Goal: Task Accomplishment & Management: Manage account settings

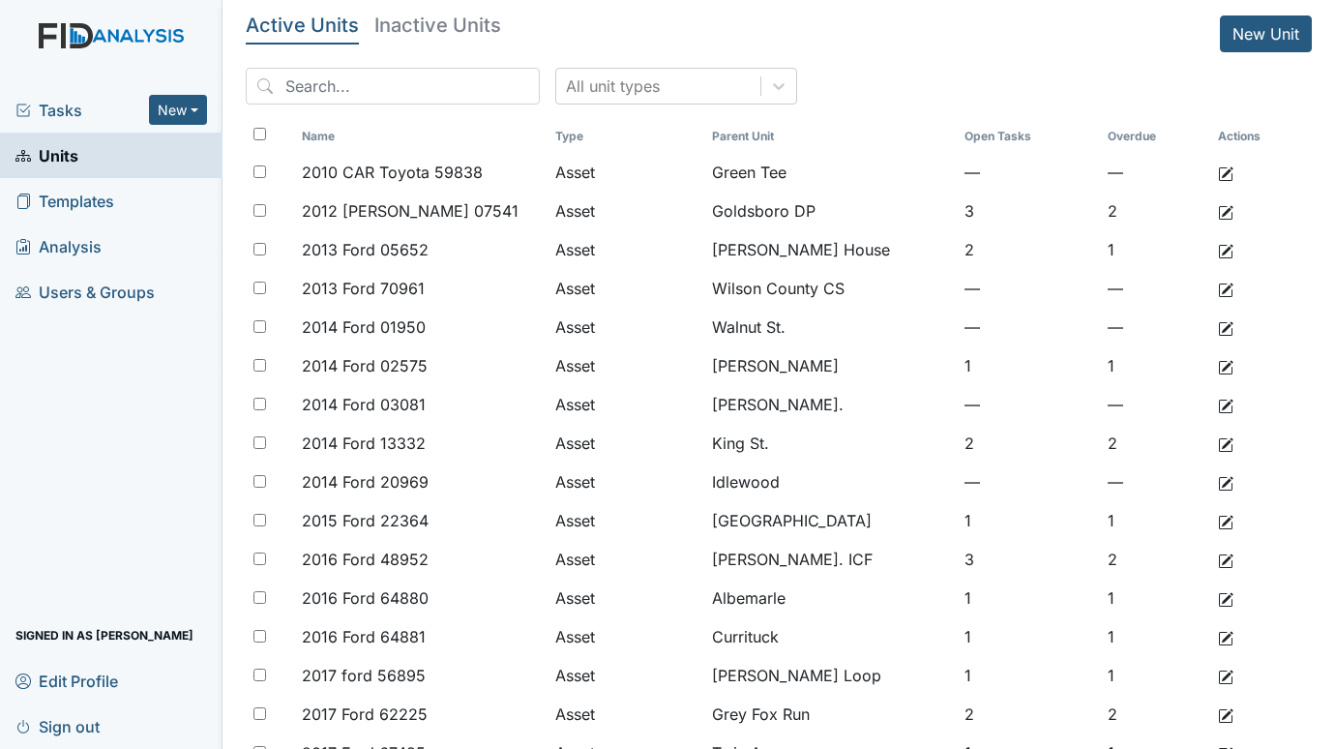
click at [57, 103] on span "Tasks" at bounding box center [81, 110] width 133 height 23
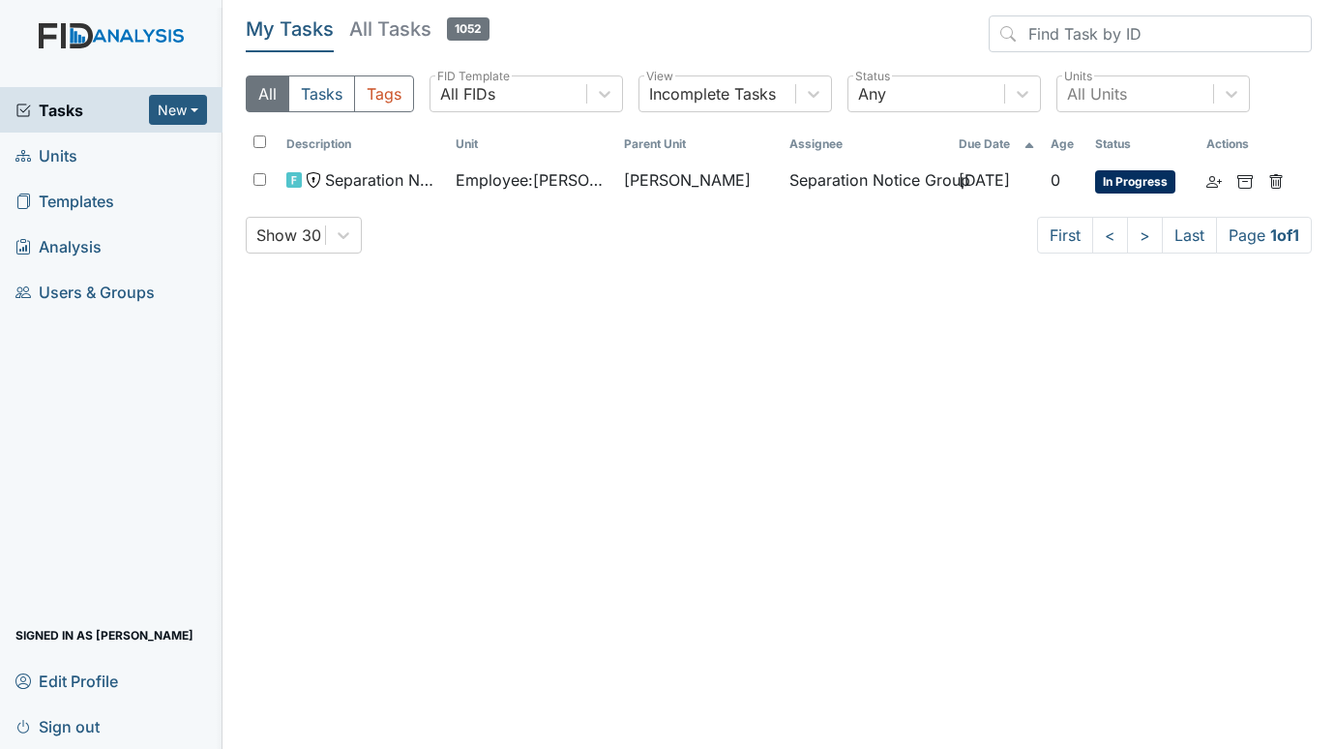
click at [62, 151] on span "Units" at bounding box center [46, 155] width 62 height 30
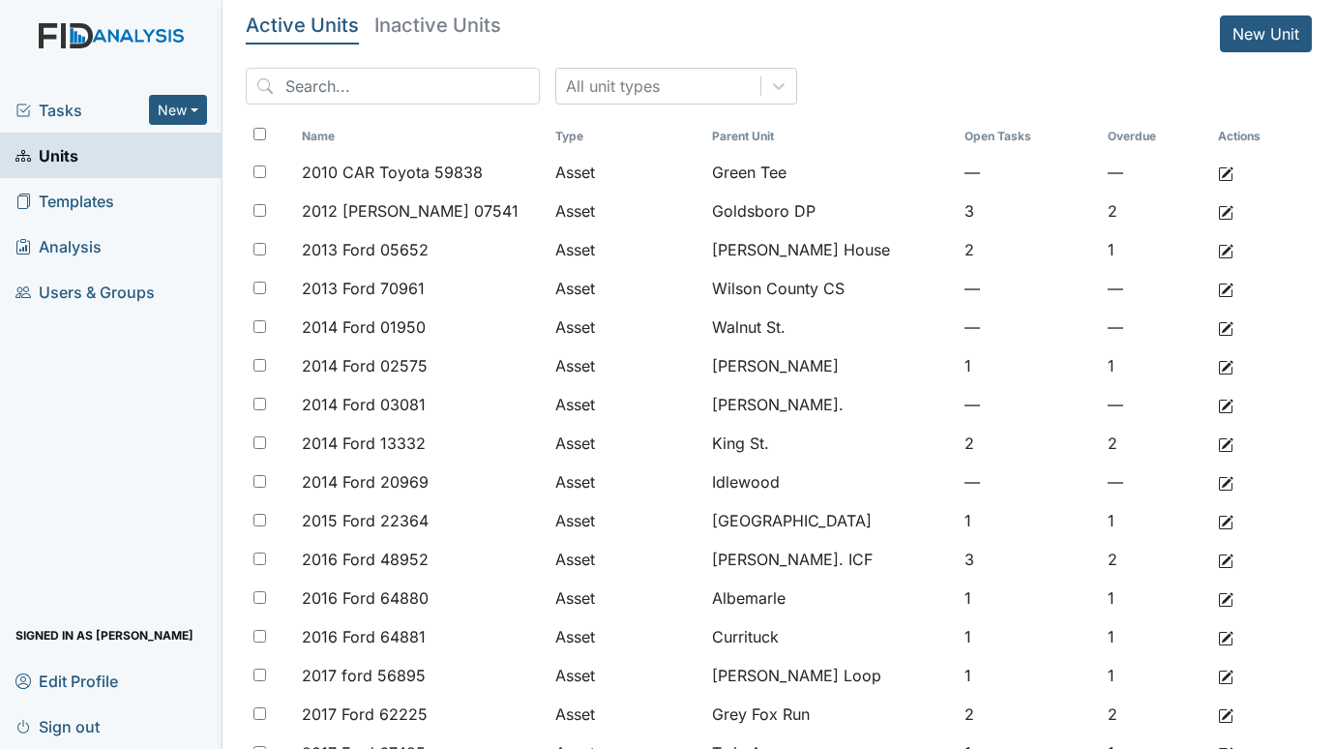
click at [73, 107] on span "Tasks" at bounding box center [81, 110] width 133 height 23
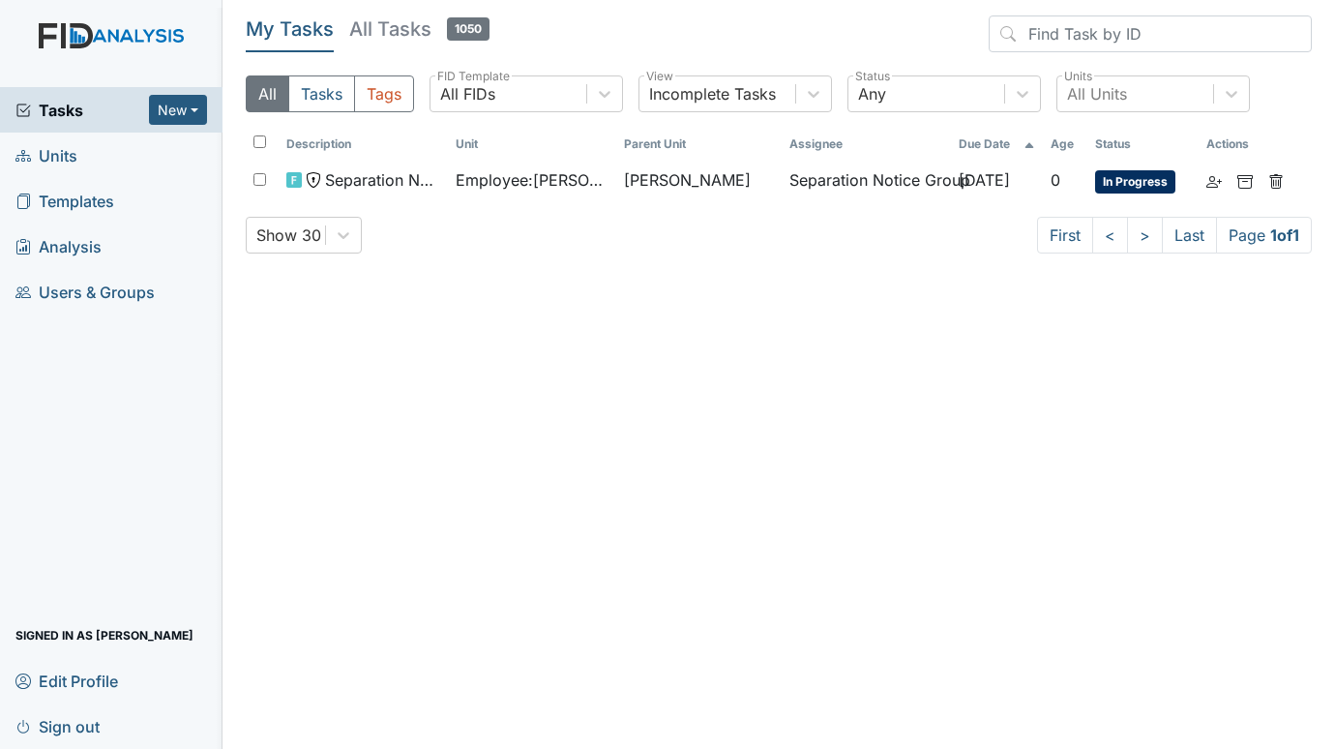
click at [38, 161] on span "Units" at bounding box center [46, 155] width 62 height 30
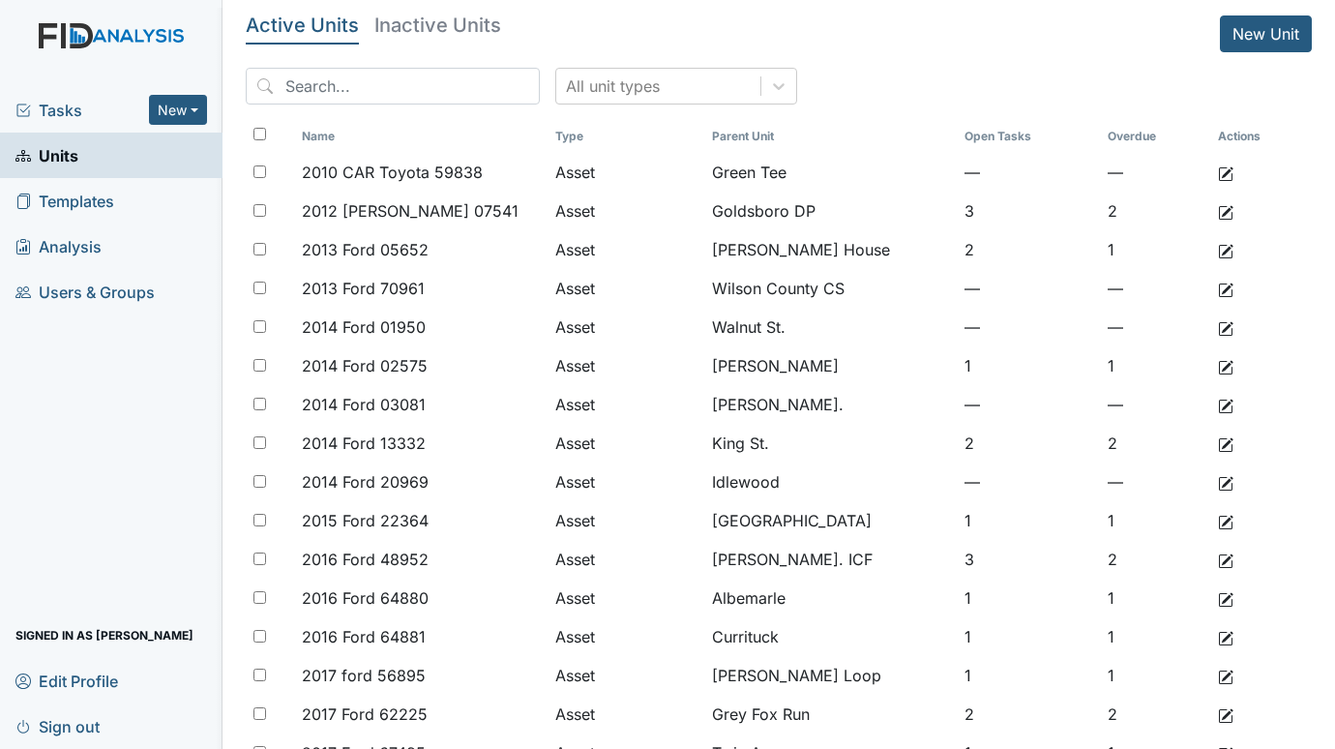
click at [76, 99] on span "Tasks" at bounding box center [81, 110] width 133 height 23
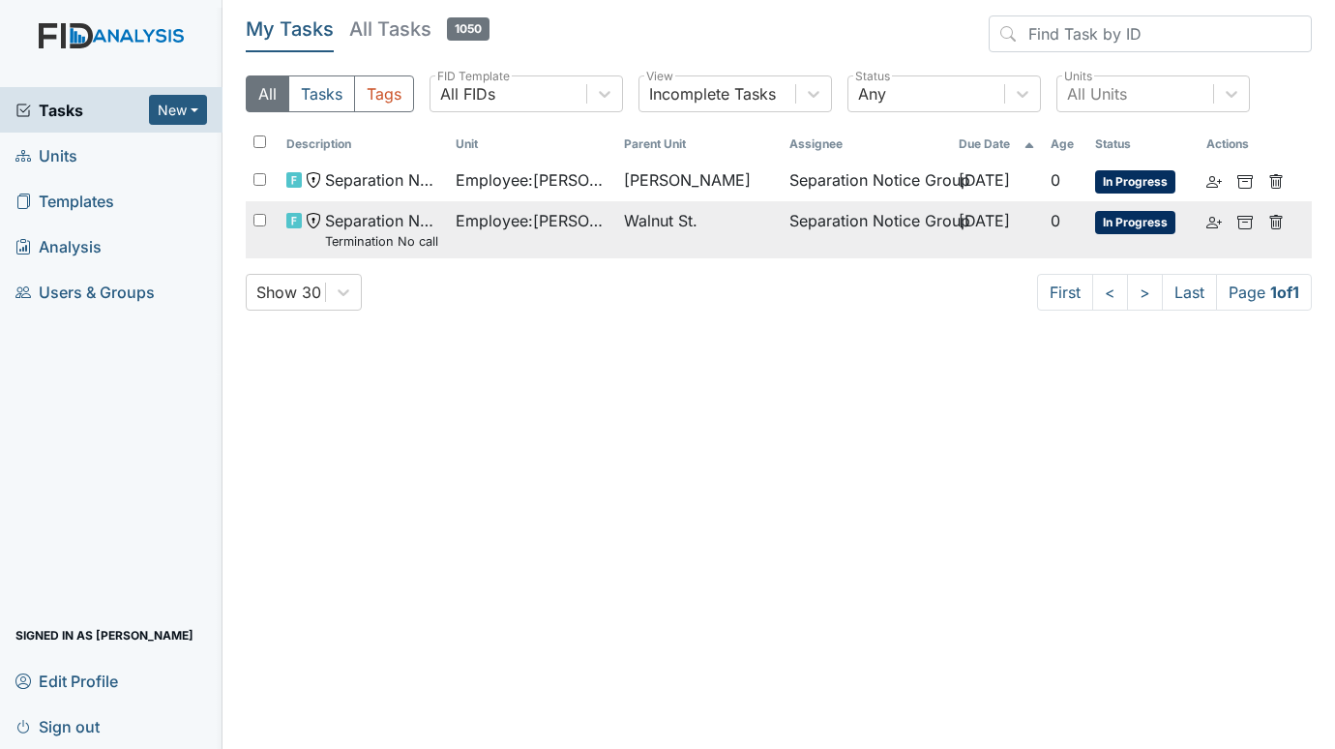
click at [531, 217] on span "Employee : Darden, Kailla" at bounding box center [533, 220] width 154 height 23
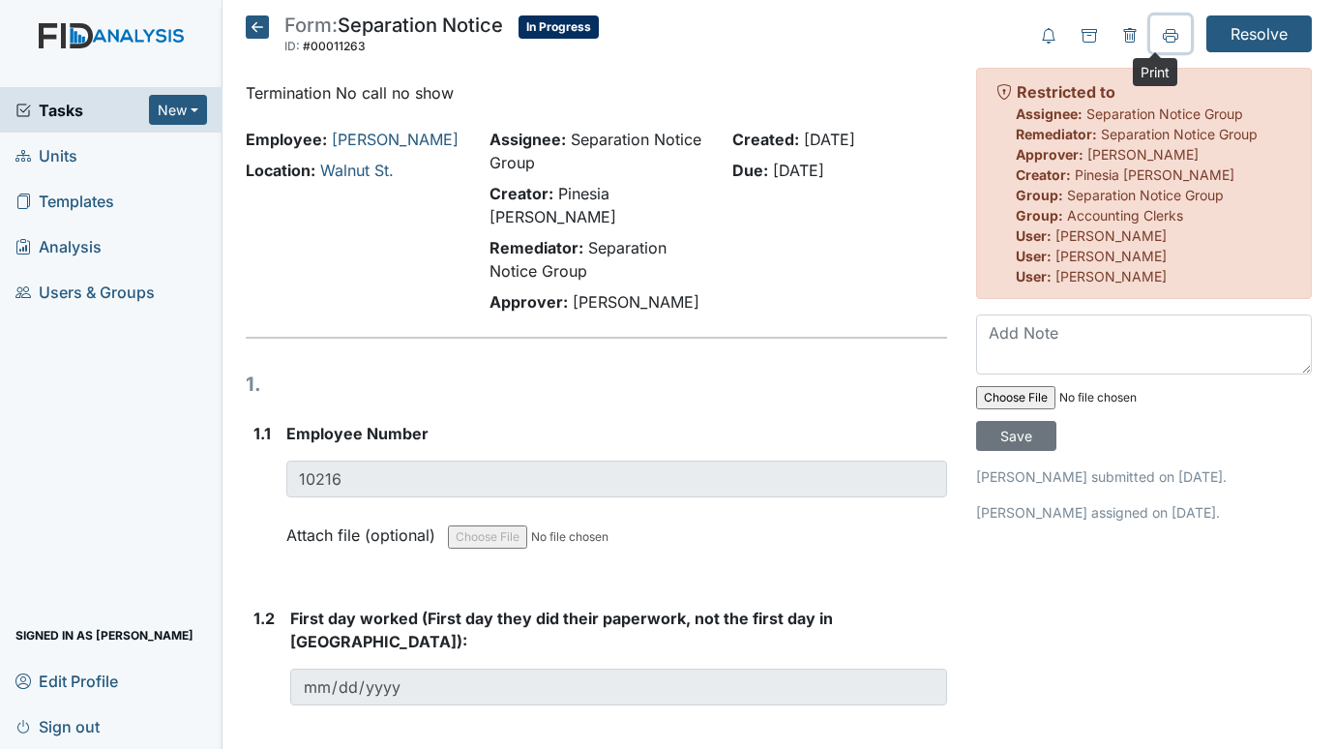
click at [1165, 36] on icon at bounding box center [1170, 39] width 10 height 7
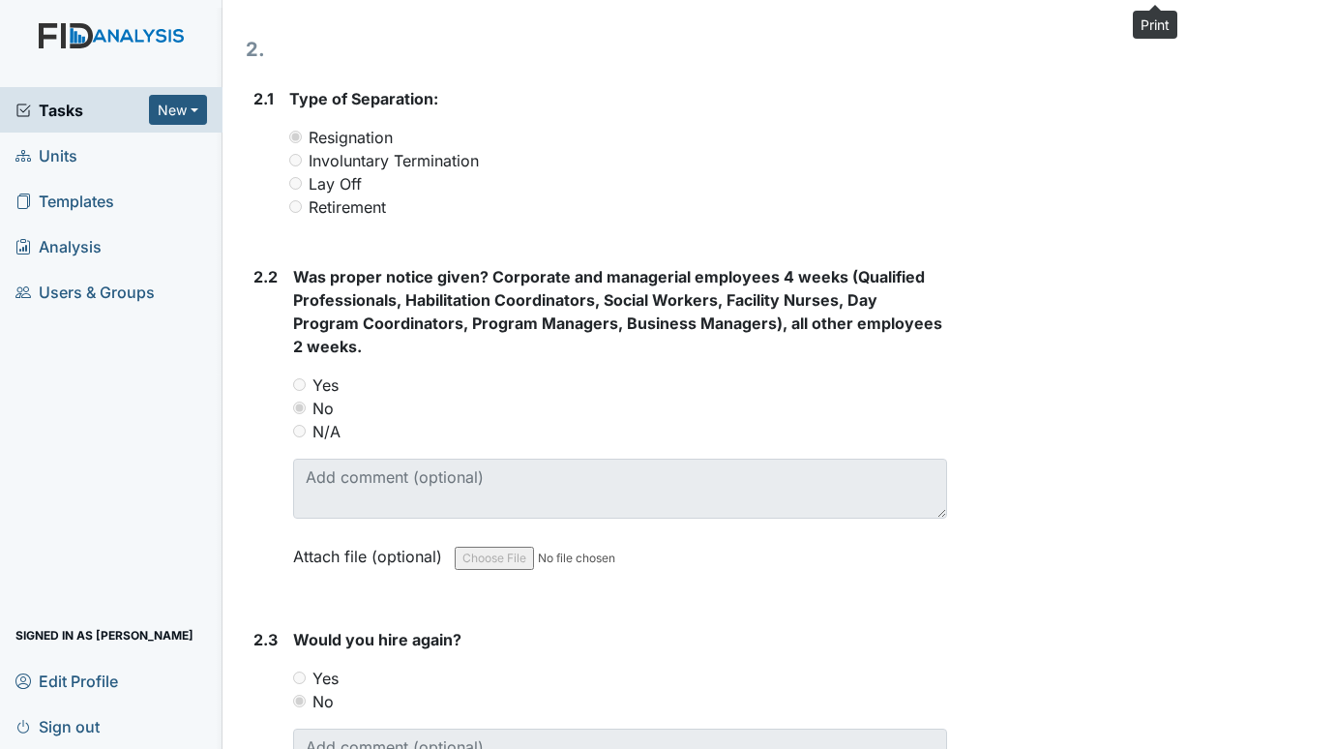
scroll to position [1354, 0]
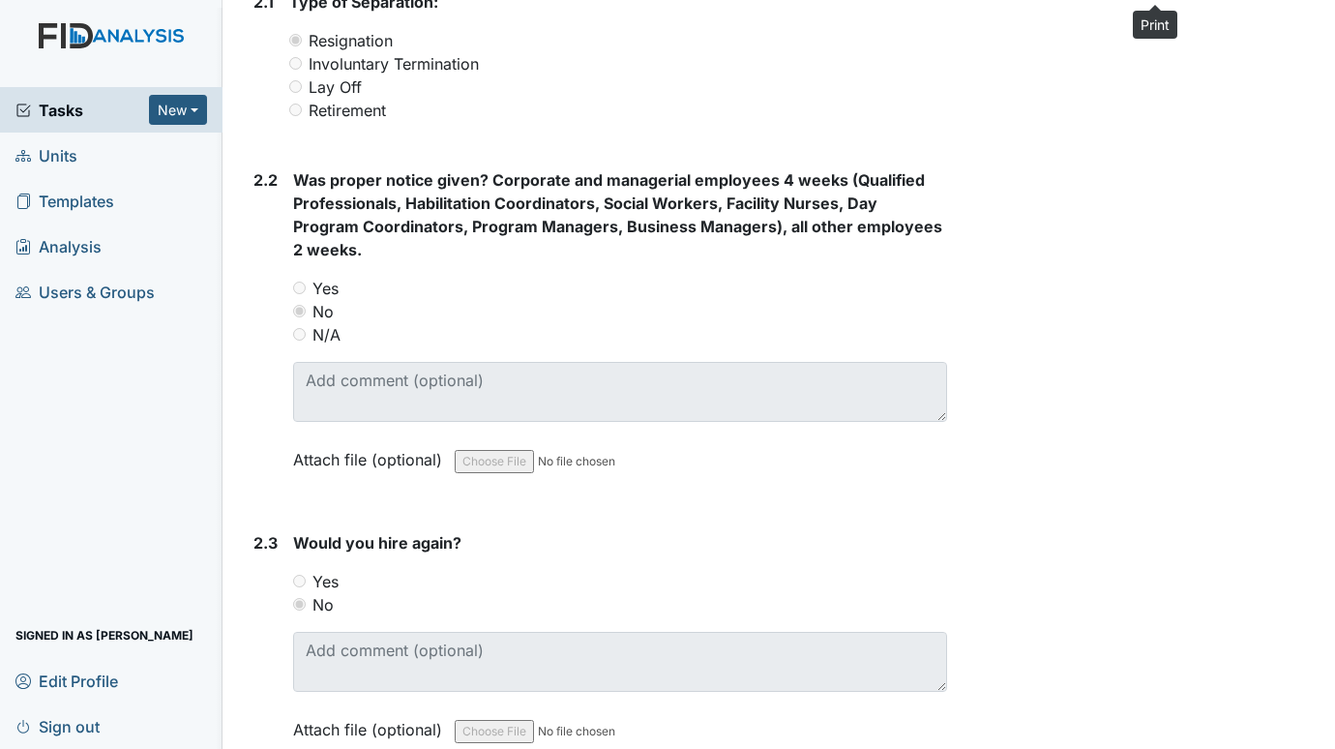
click at [59, 154] on span "Units" at bounding box center [46, 155] width 62 height 30
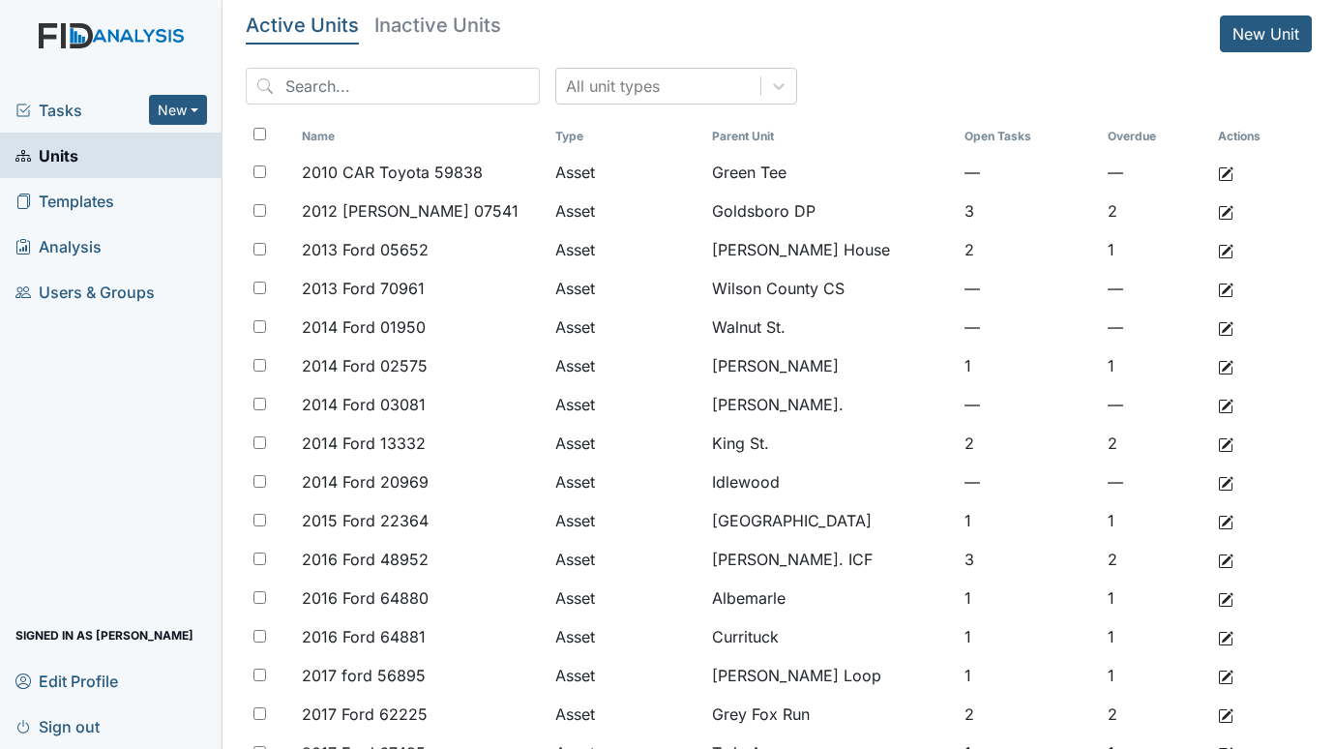
click at [47, 101] on span "Tasks" at bounding box center [81, 110] width 133 height 23
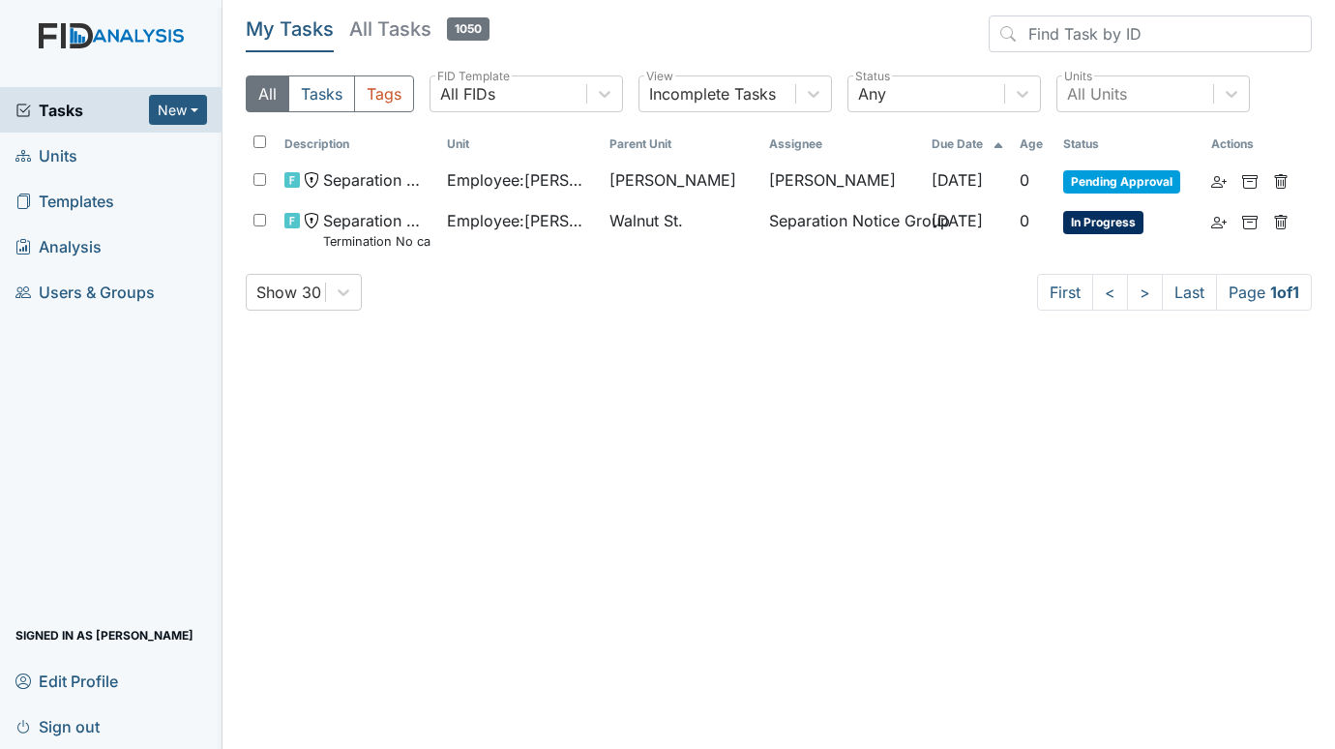
click at [63, 157] on span "Units" at bounding box center [46, 155] width 62 height 30
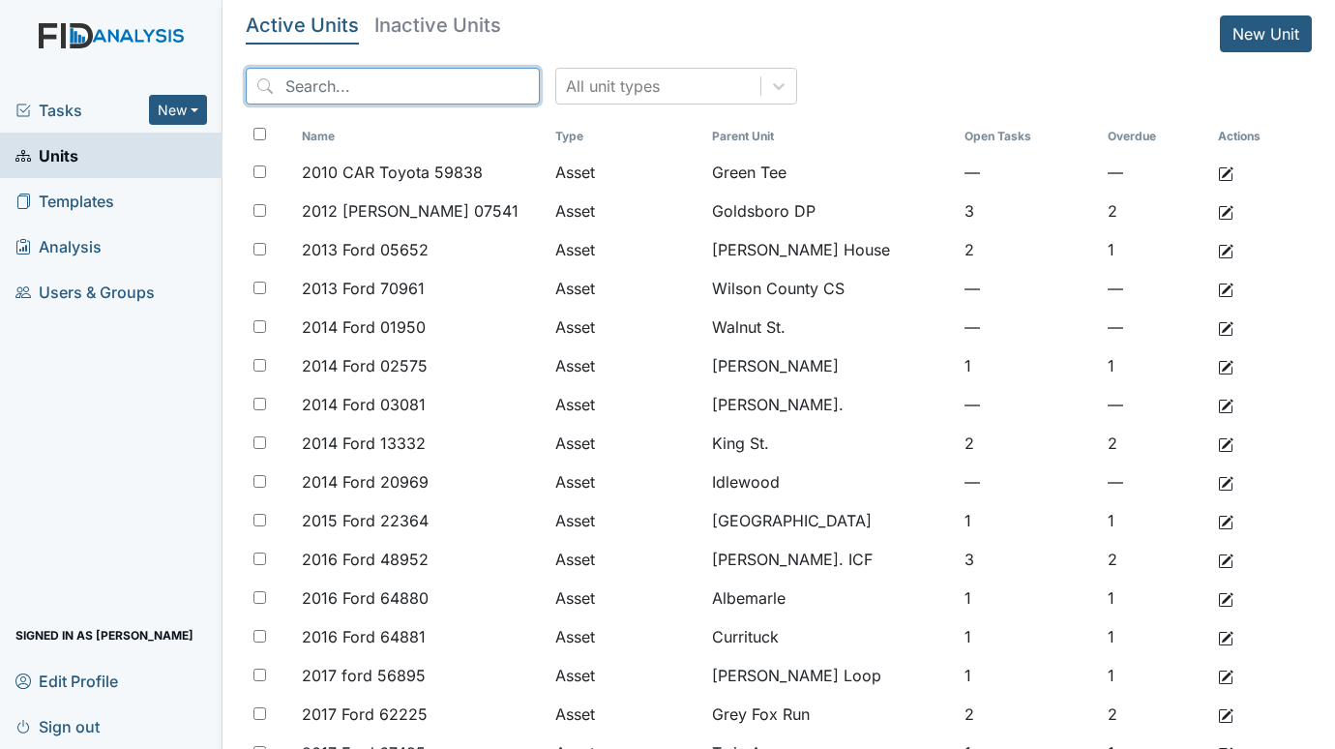
click at [417, 81] on input "search" at bounding box center [393, 86] width 294 height 37
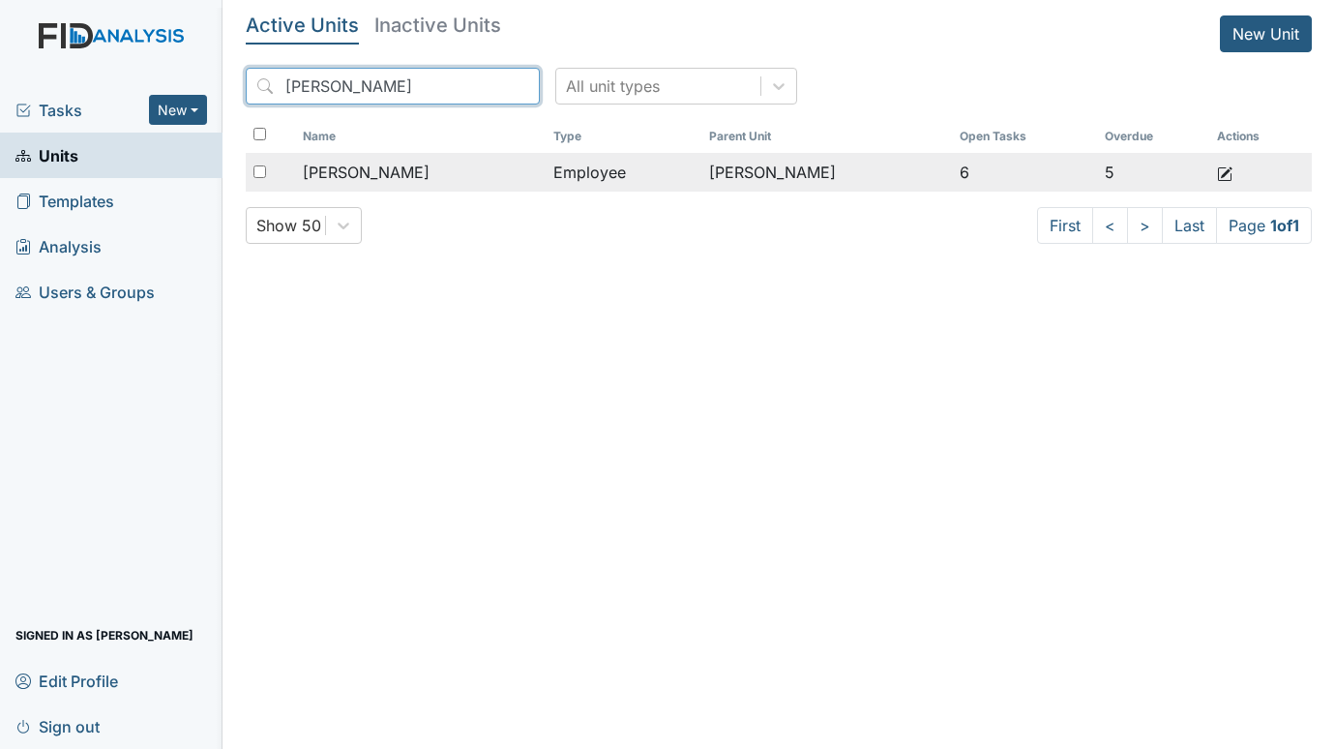
type input "MCGEE"
click at [531, 170] on div "[PERSON_NAME]" at bounding box center [420, 172] width 235 height 23
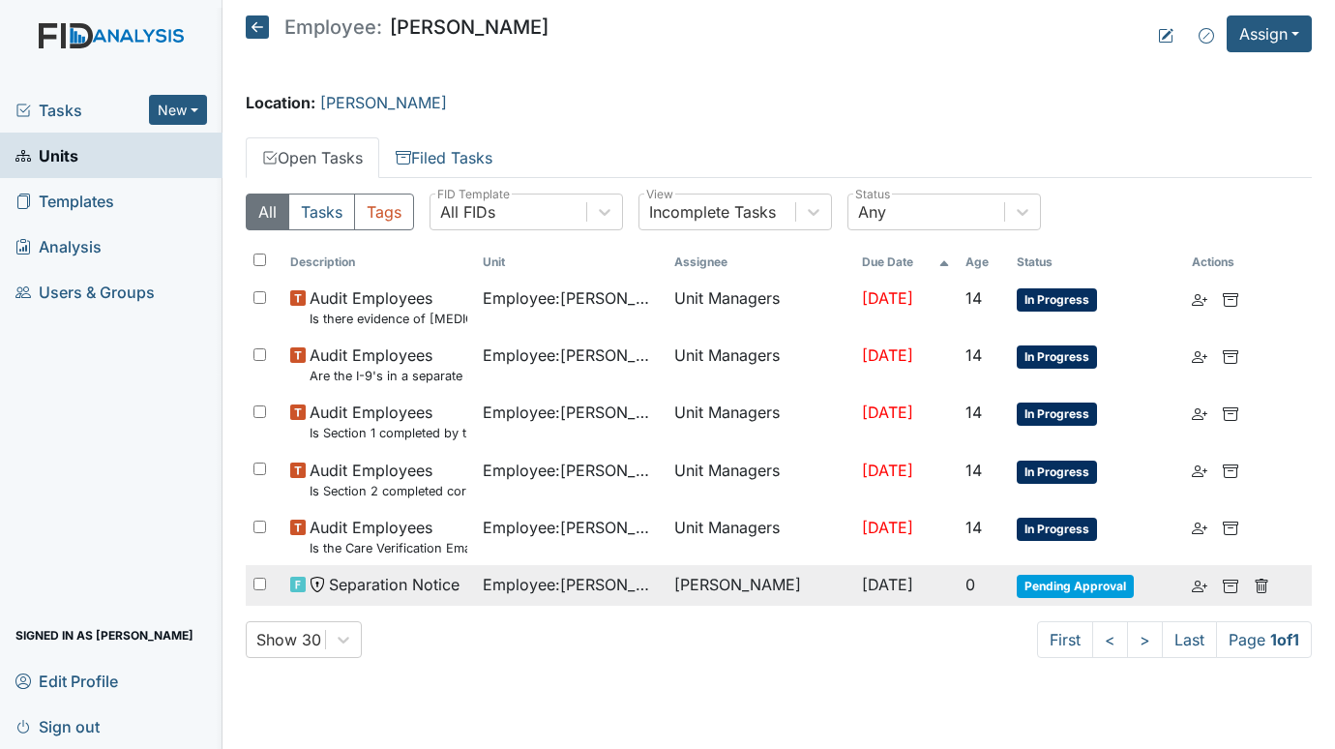
click at [441, 593] on span "Separation Notice" at bounding box center [394, 584] width 131 height 23
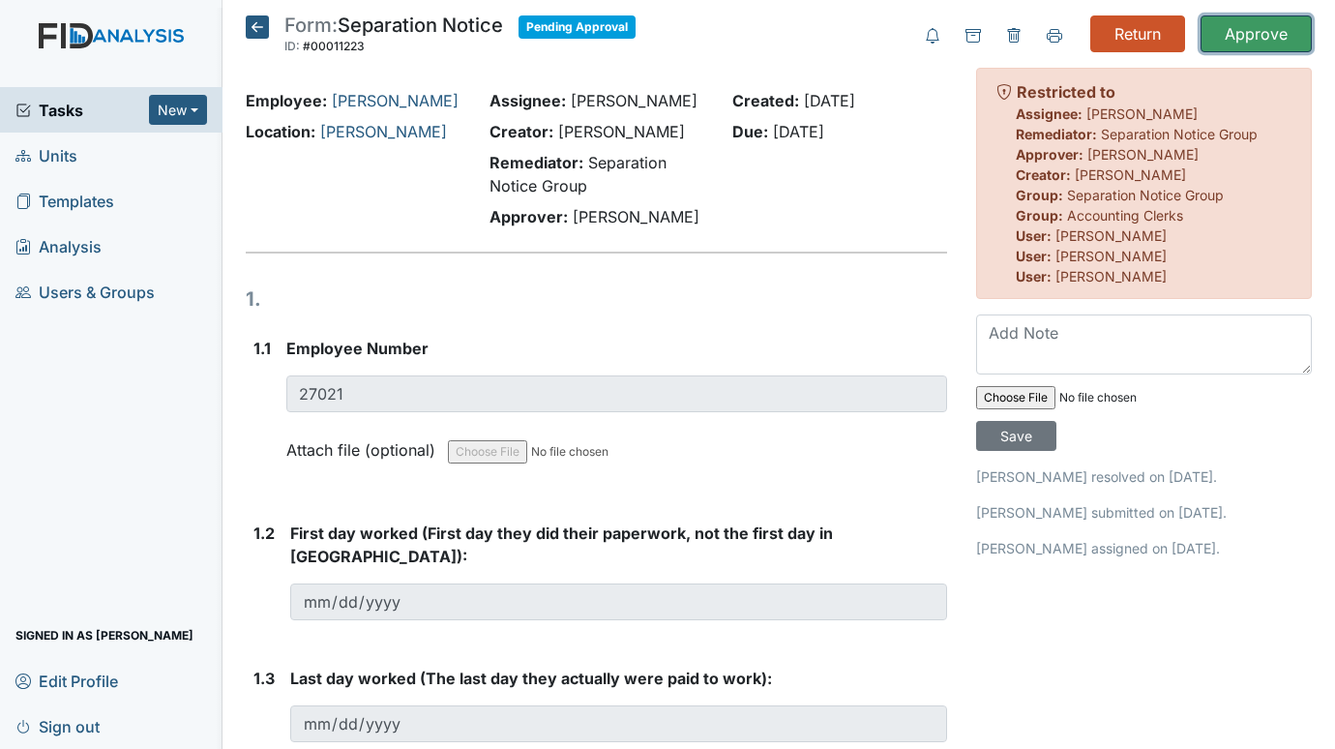
click at [1218, 32] on input "Approve" at bounding box center [1255, 33] width 111 height 37
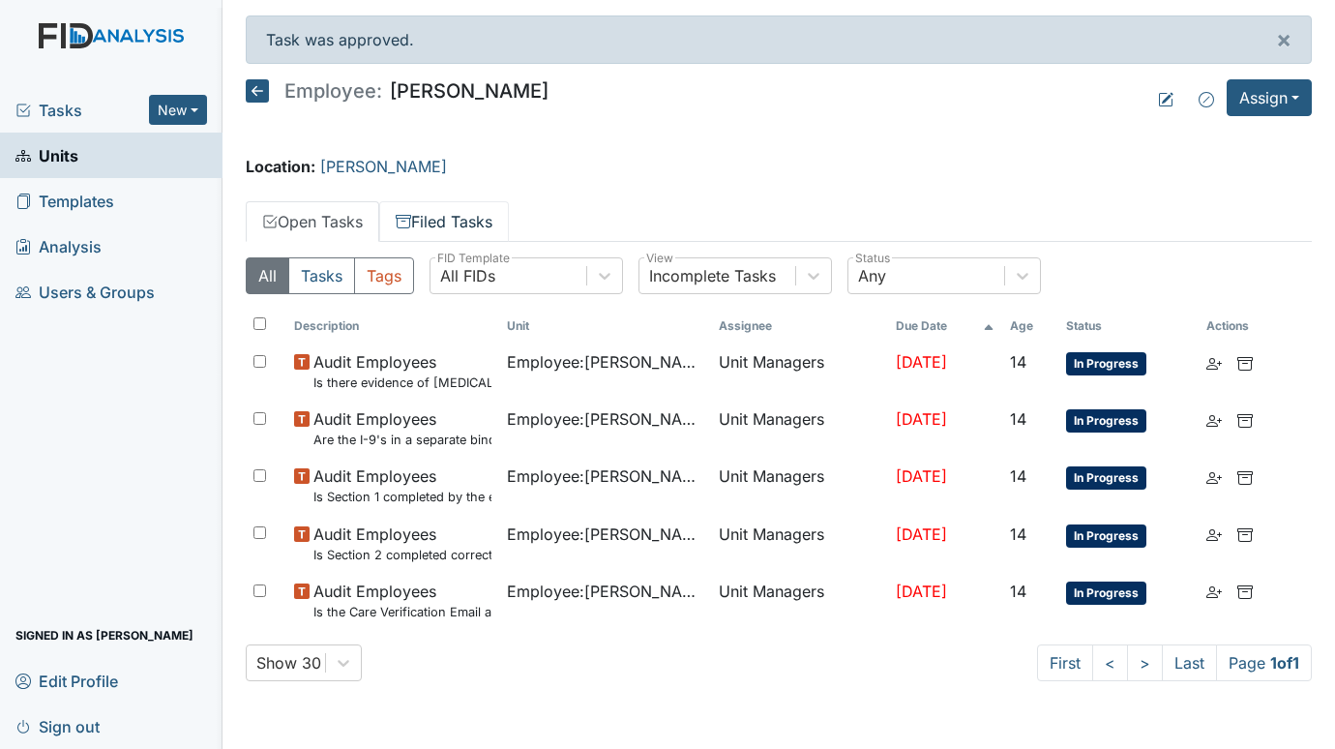
click at [485, 219] on link "Filed Tasks" at bounding box center [444, 221] width 130 height 41
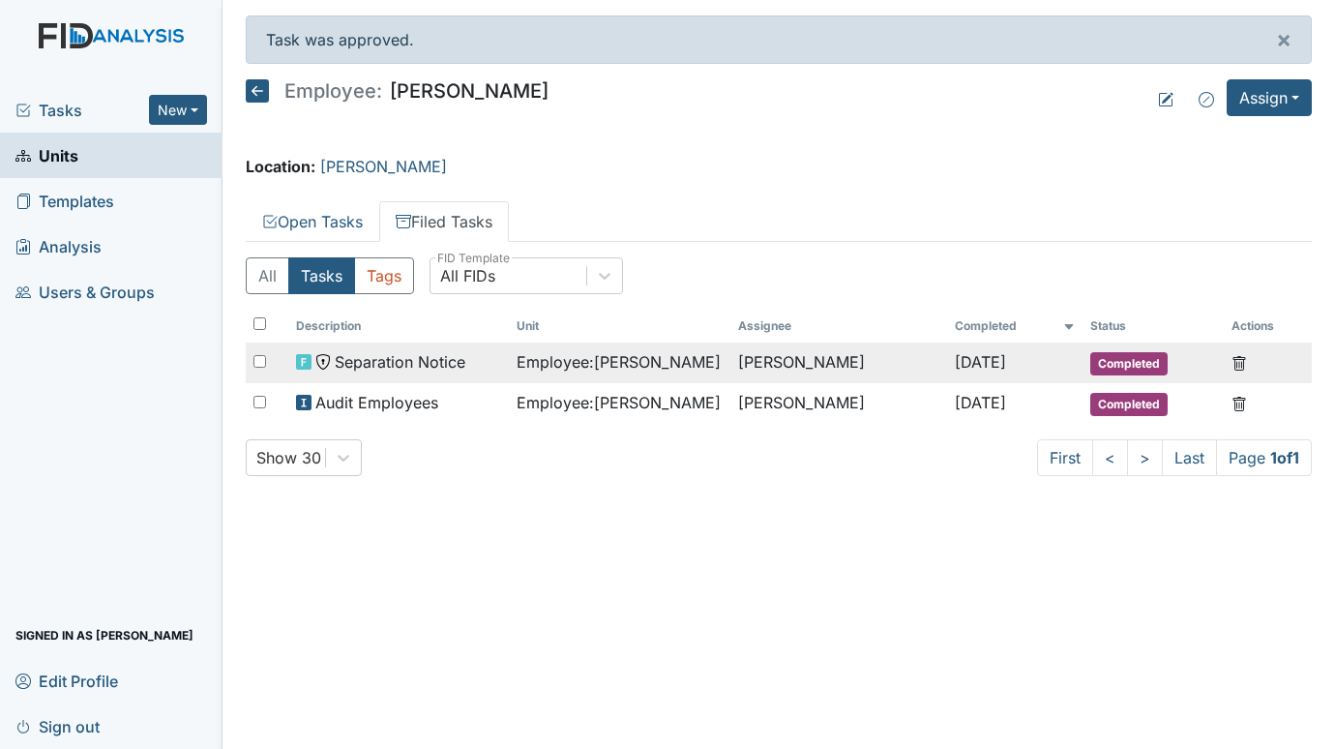
click at [425, 365] on span "Separation Notice" at bounding box center [400, 361] width 131 height 23
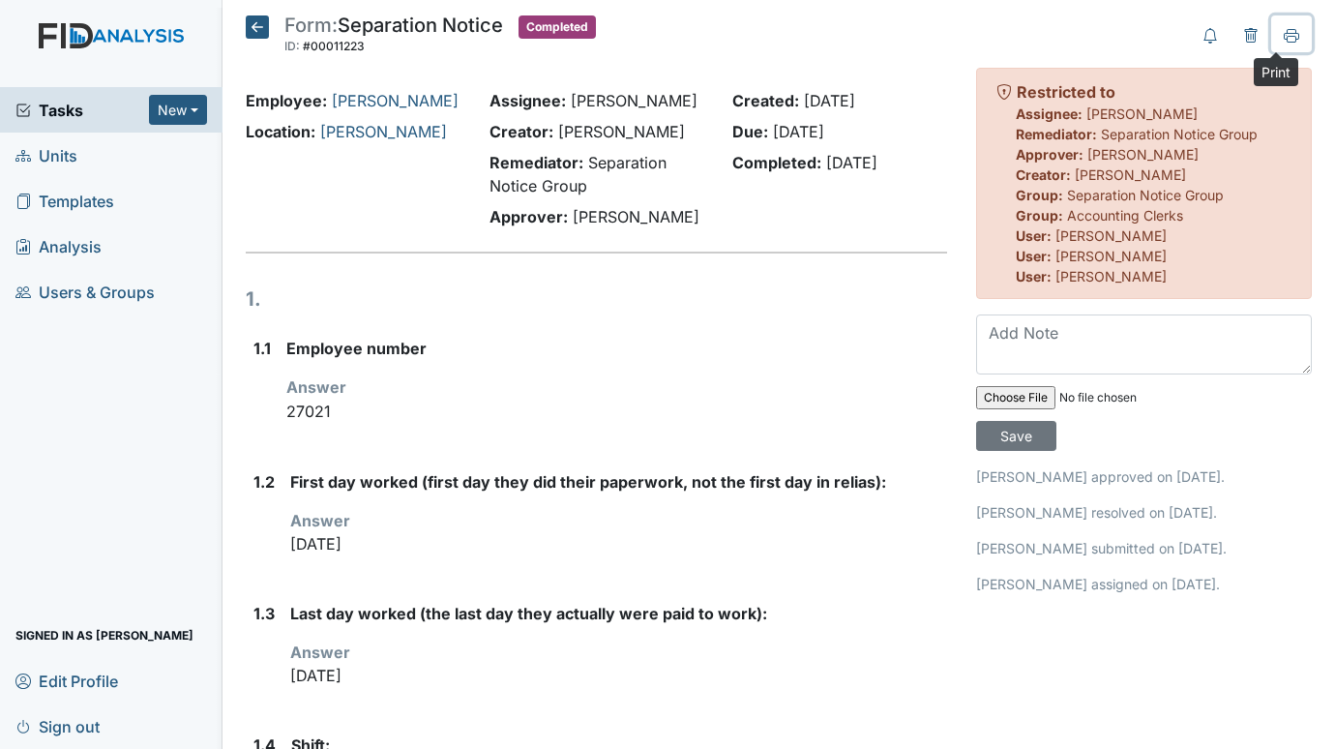
click at [1283, 31] on icon at bounding box center [1290, 34] width 15 height 11
click at [71, 156] on span "Units" at bounding box center [46, 155] width 62 height 30
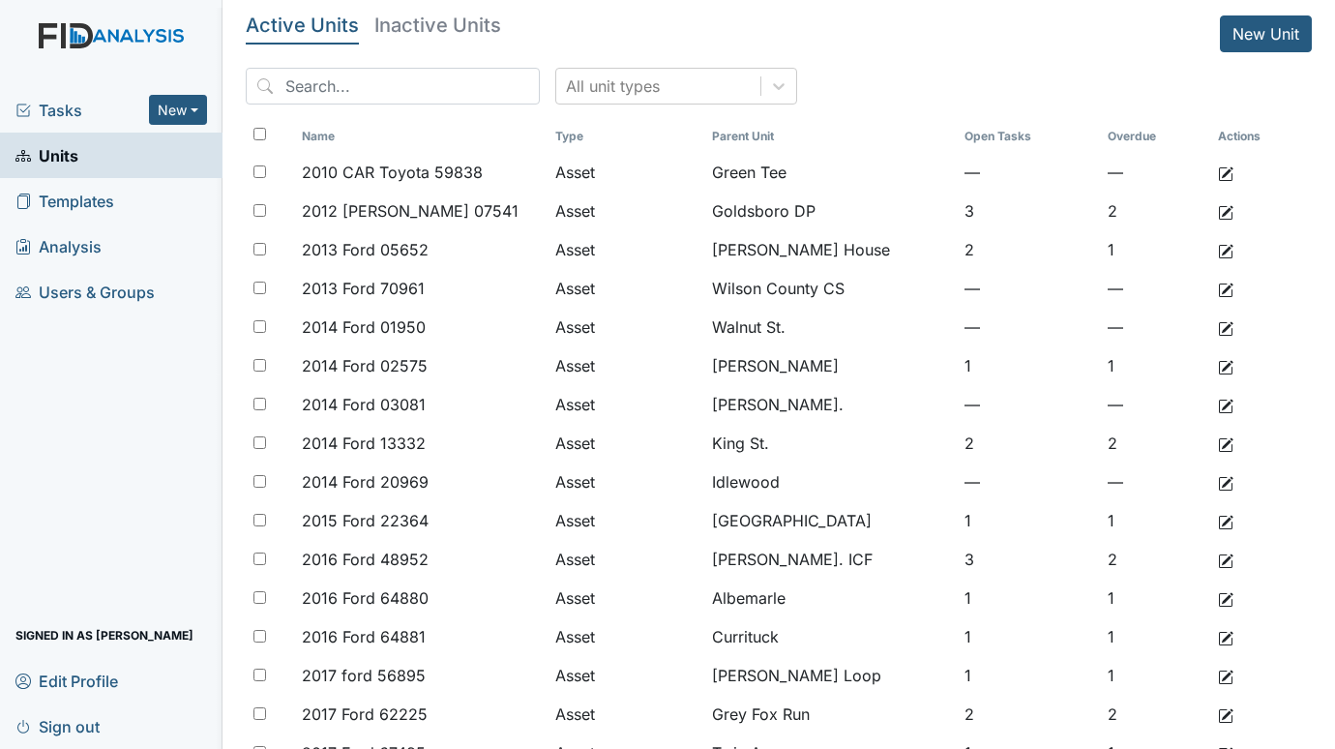
click at [64, 117] on span "Tasks" at bounding box center [81, 110] width 133 height 23
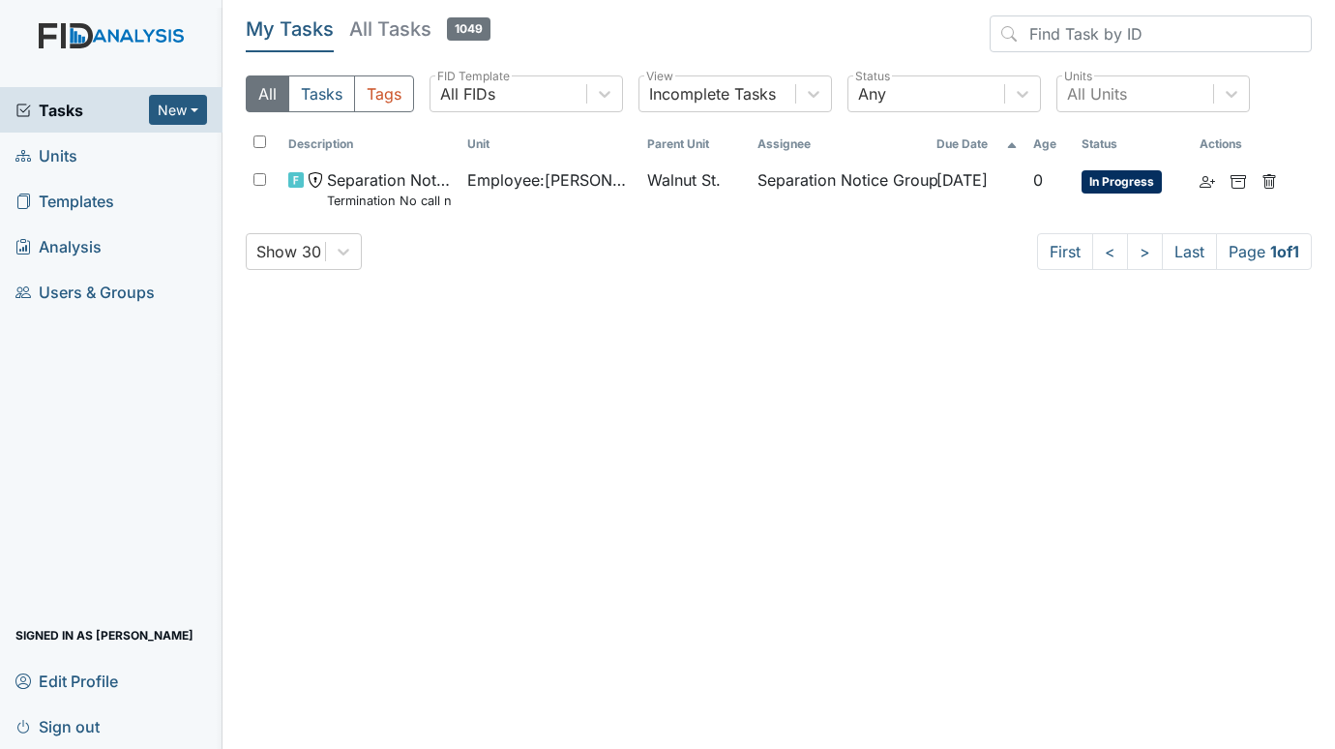
click at [62, 151] on span "Units" at bounding box center [46, 155] width 62 height 30
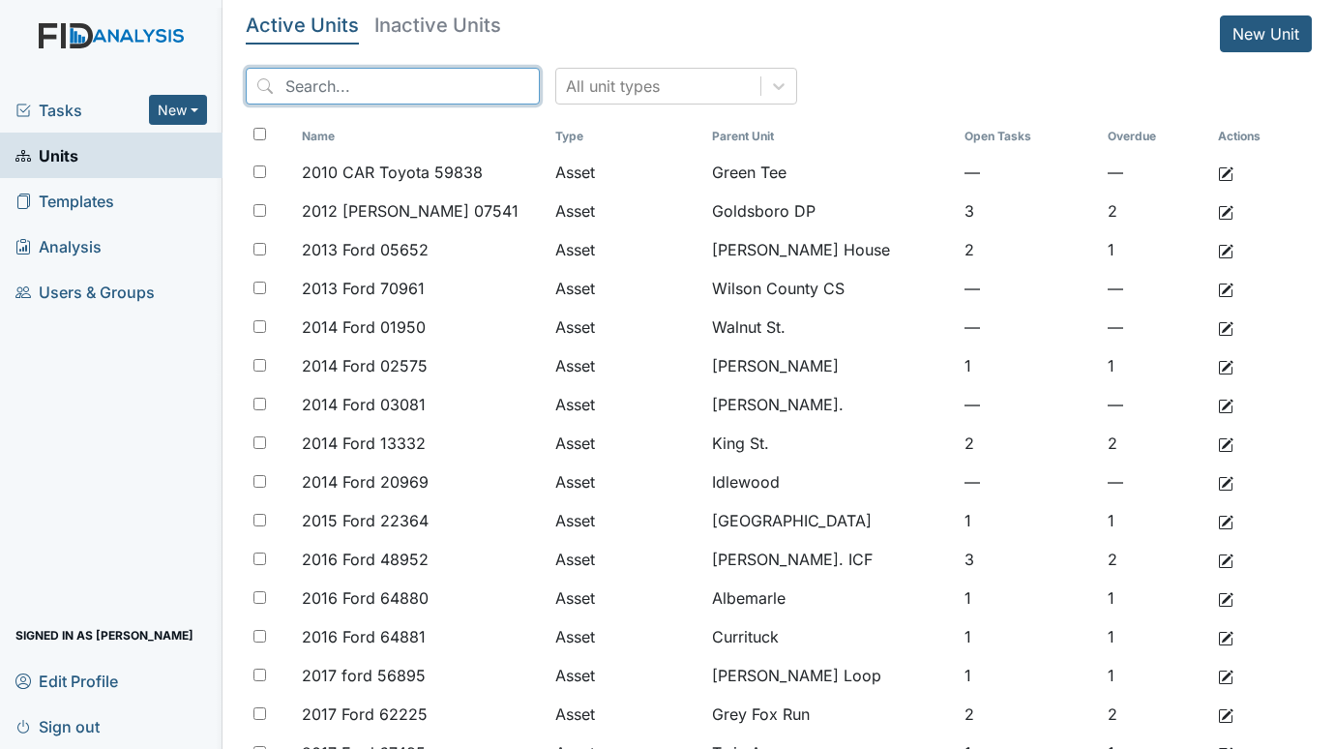
click at [368, 88] on input "search" at bounding box center [393, 86] width 294 height 37
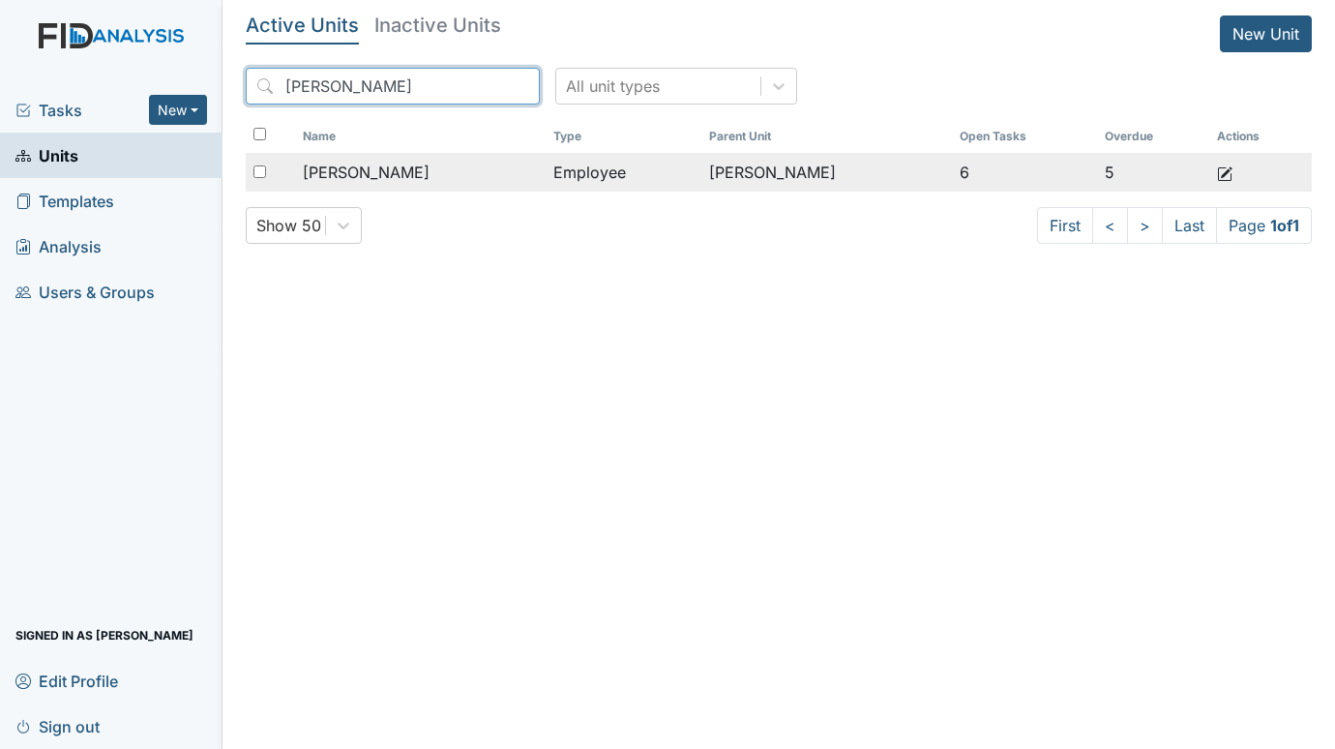
type input "MCGEE"
click at [362, 164] on span "[PERSON_NAME]" at bounding box center [366, 172] width 127 height 23
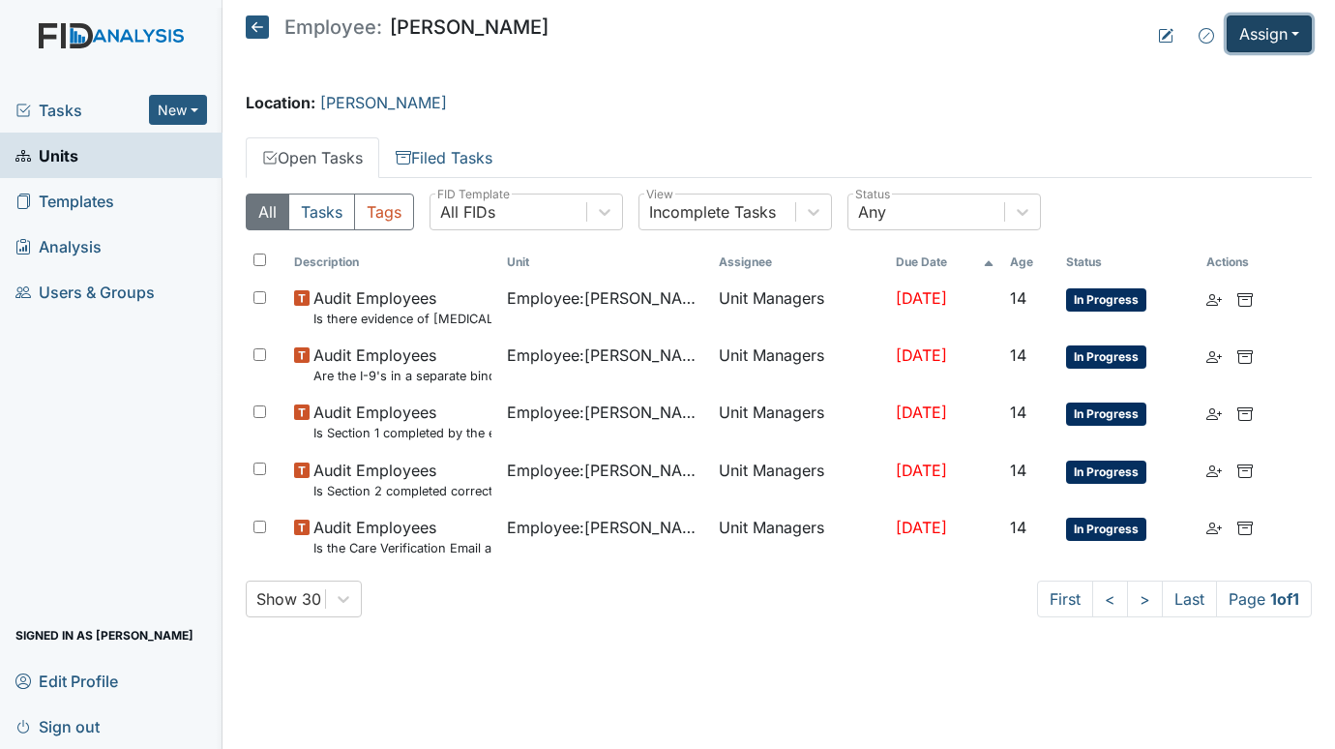
click at [1263, 21] on button "Assign" at bounding box center [1268, 33] width 85 height 37
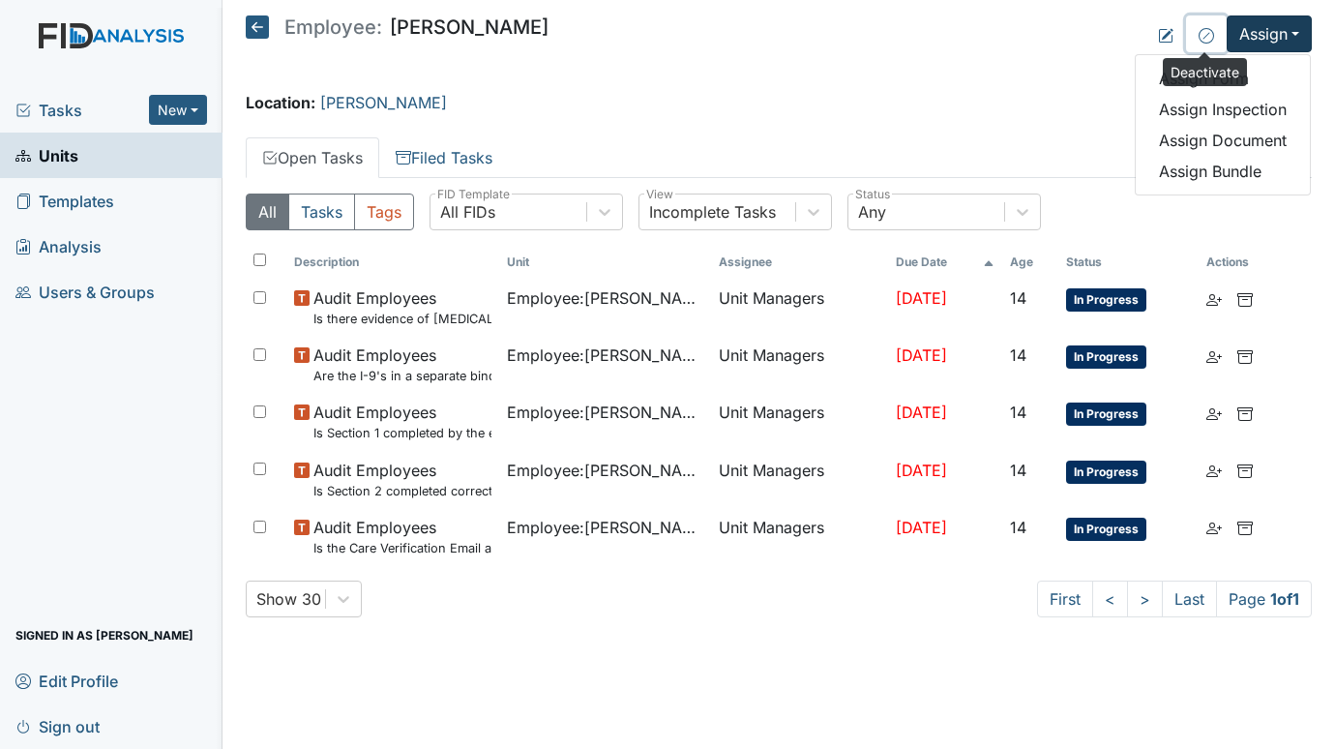
click at [1206, 31] on icon at bounding box center [1205, 35] width 15 height 15
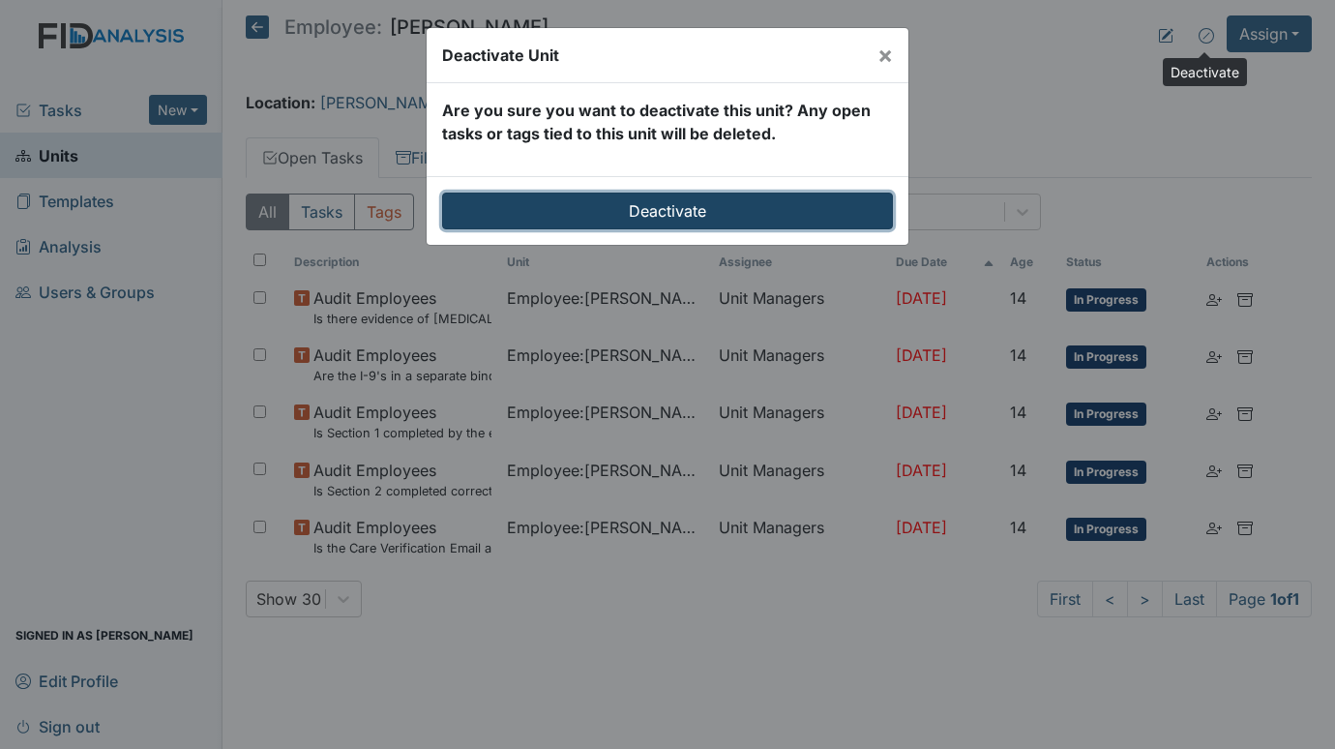
click at [660, 209] on input "Deactivate" at bounding box center [667, 210] width 451 height 37
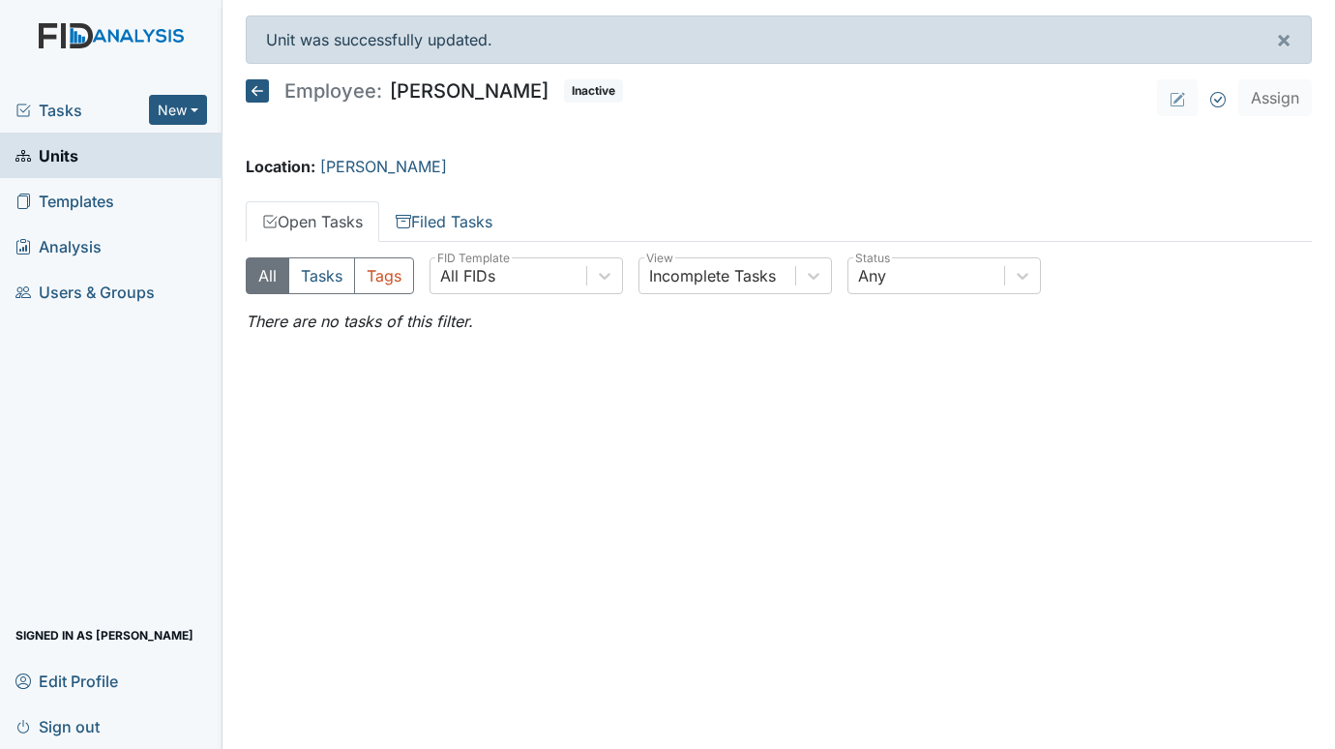
click at [60, 104] on span "Tasks" at bounding box center [81, 110] width 133 height 23
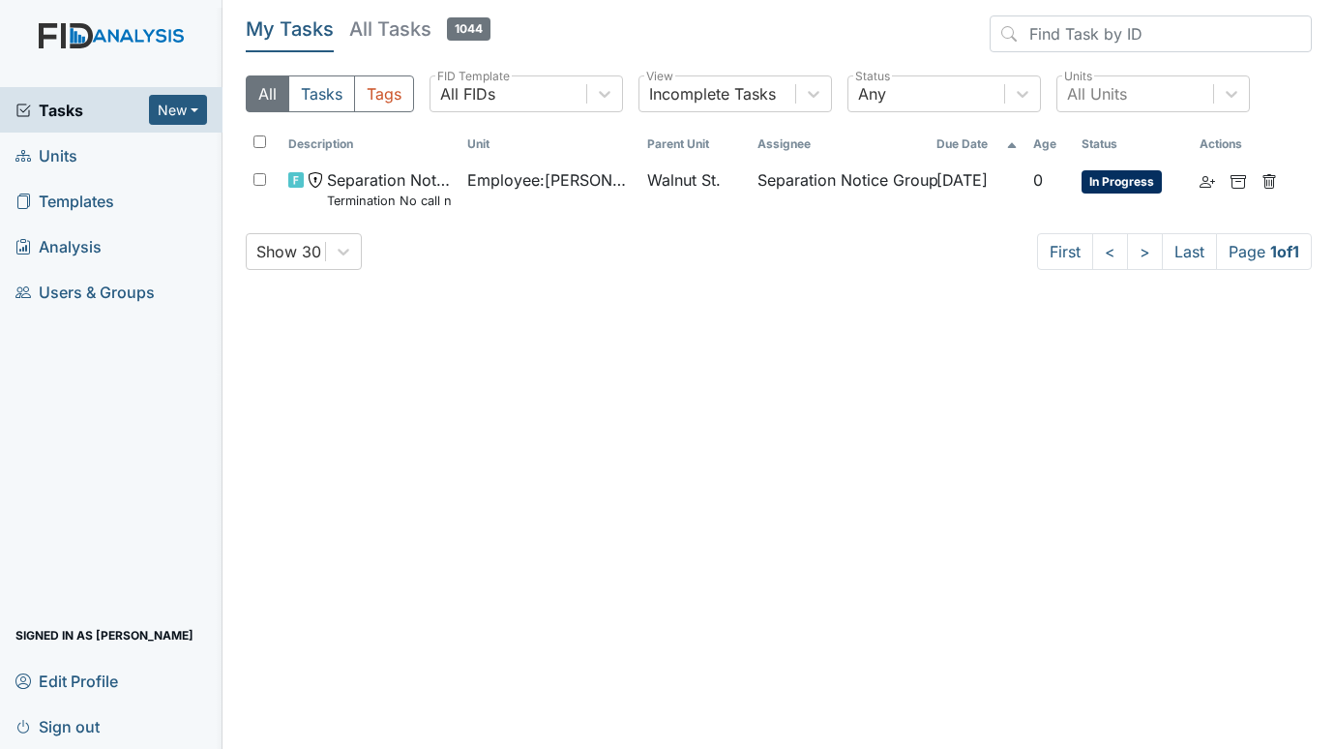
click at [54, 154] on span "Units" at bounding box center [46, 155] width 62 height 30
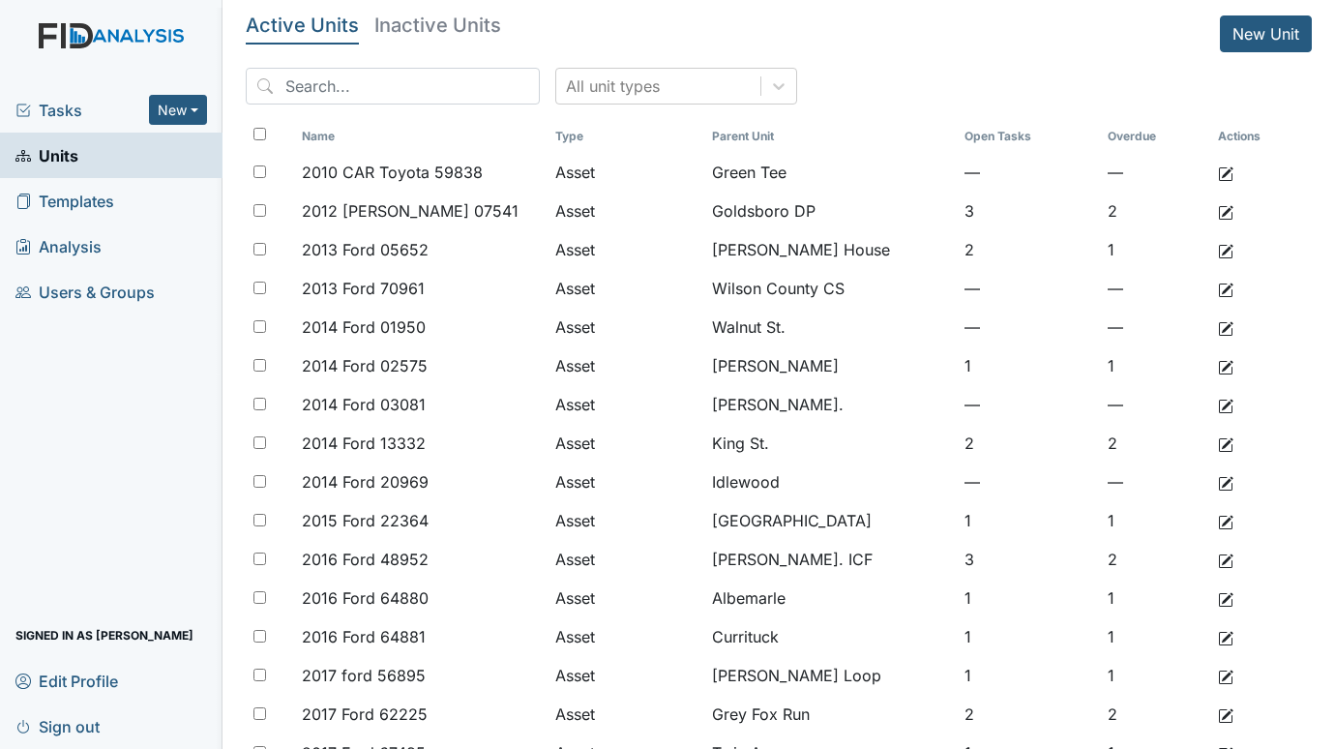
click at [53, 112] on span "Tasks" at bounding box center [81, 110] width 133 height 23
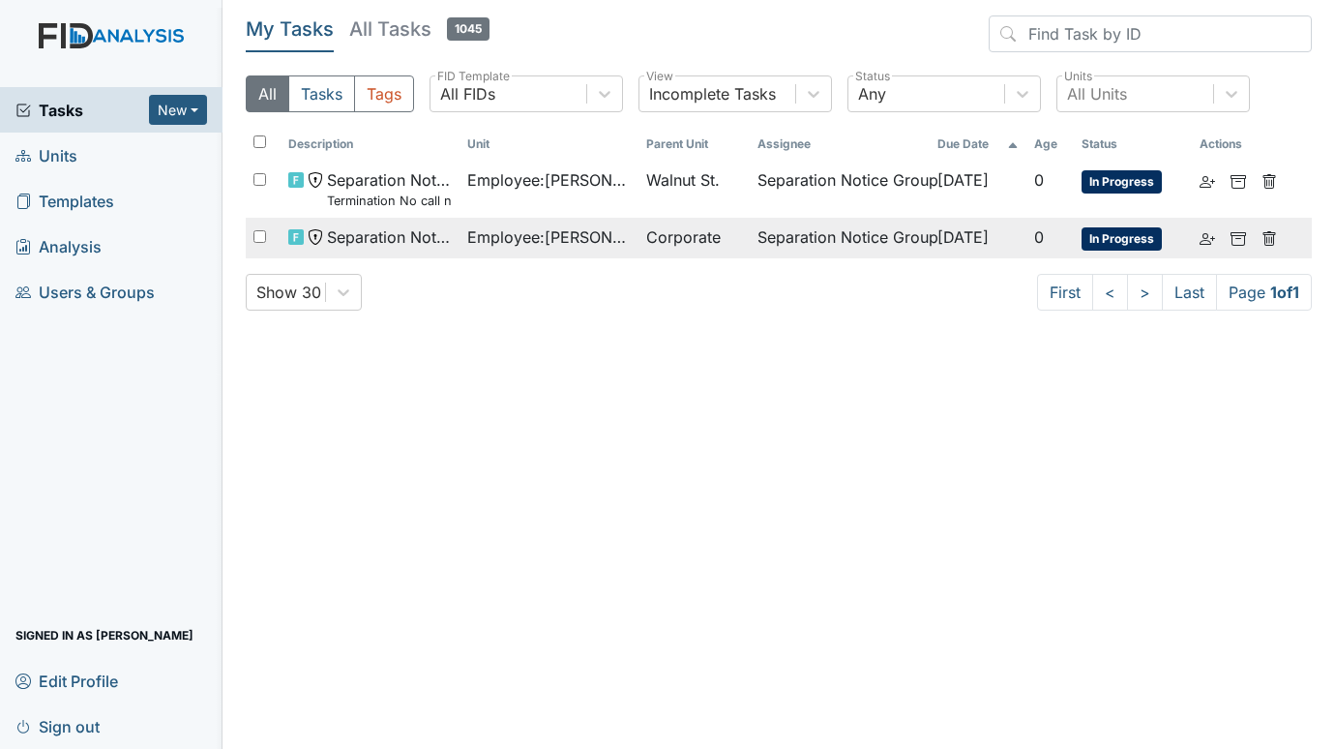
click at [500, 246] on span "Employee : [GEOGRAPHIC_DATA][PERSON_NAME]" at bounding box center [548, 236] width 163 height 23
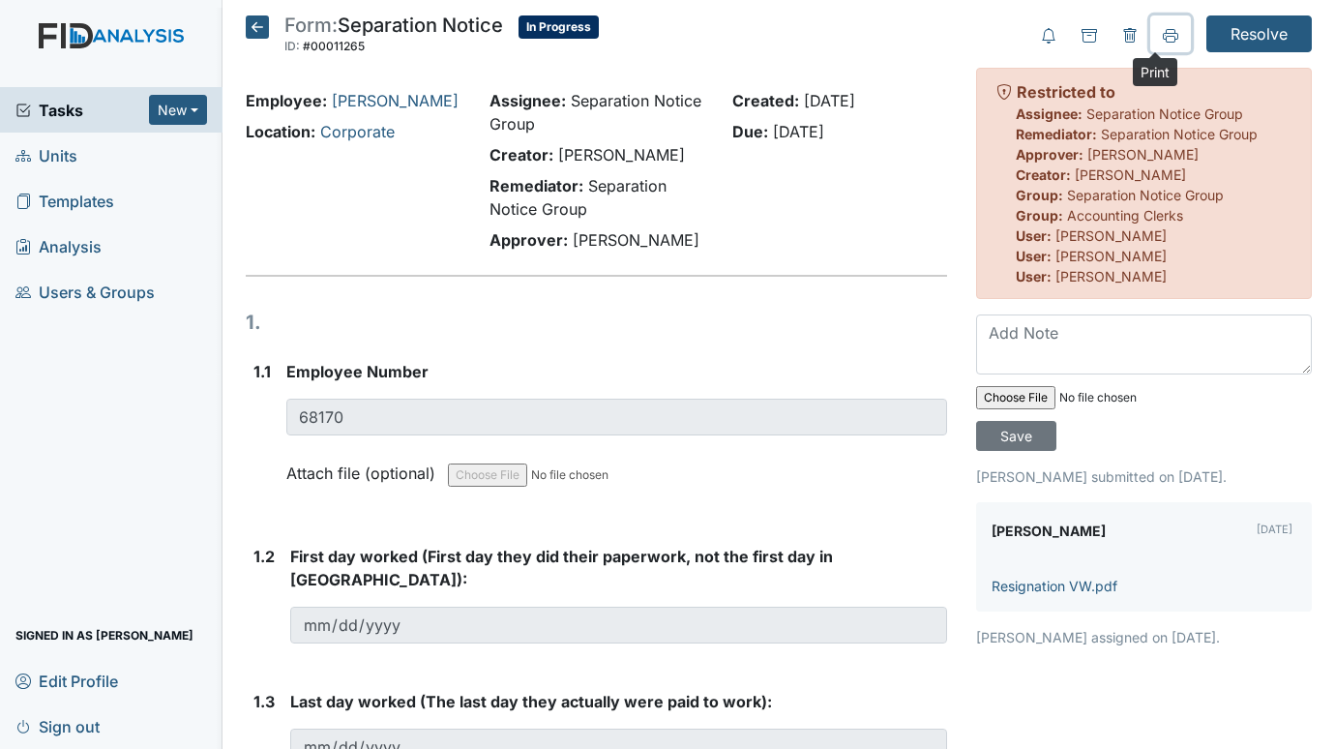
click at [1162, 35] on icon at bounding box center [1169, 35] width 15 height 15
click at [51, 145] on span "Units" at bounding box center [46, 155] width 62 height 30
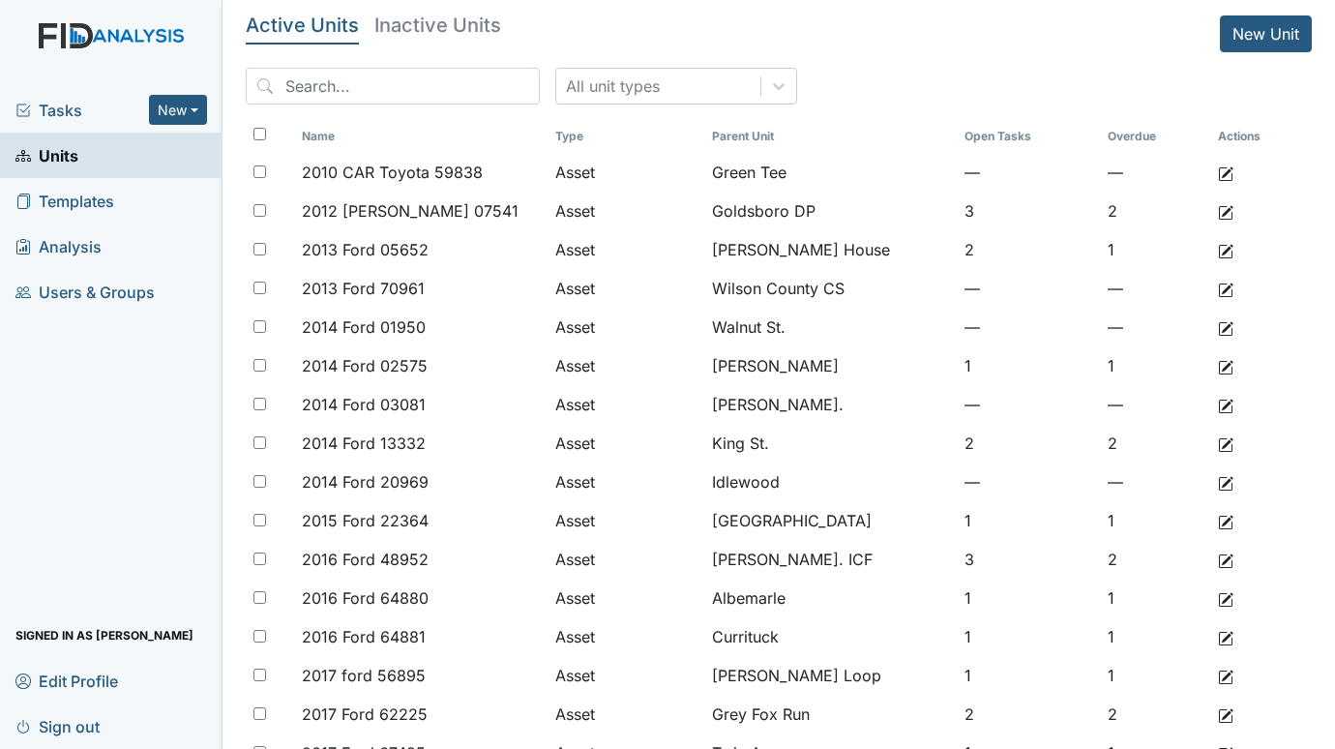
click at [59, 108] on span "Tasks" at bounding box center [81, 110] width 133 height 23
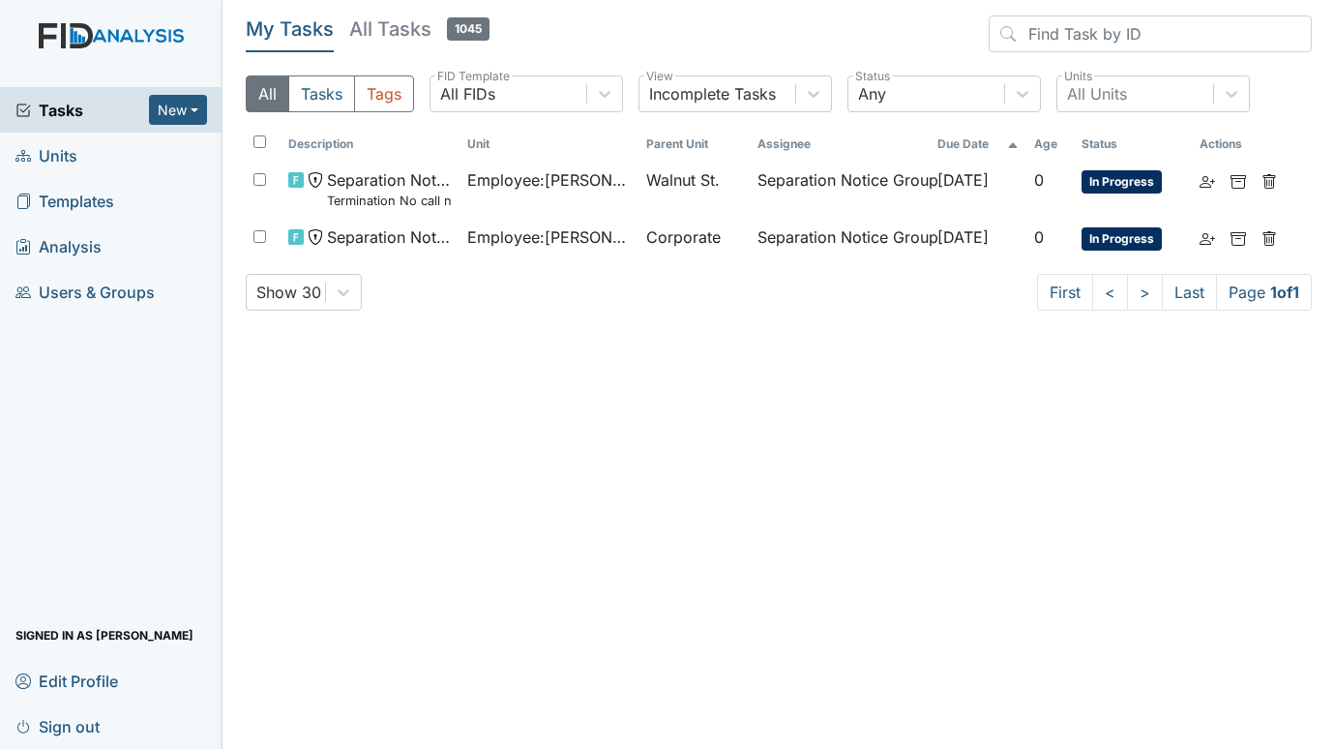
click at [52, 149] on span "Units" at bounding box center [46, 155] width 62 height 30
